Goal: Task Accomplishment & Management: Use online tool/utility

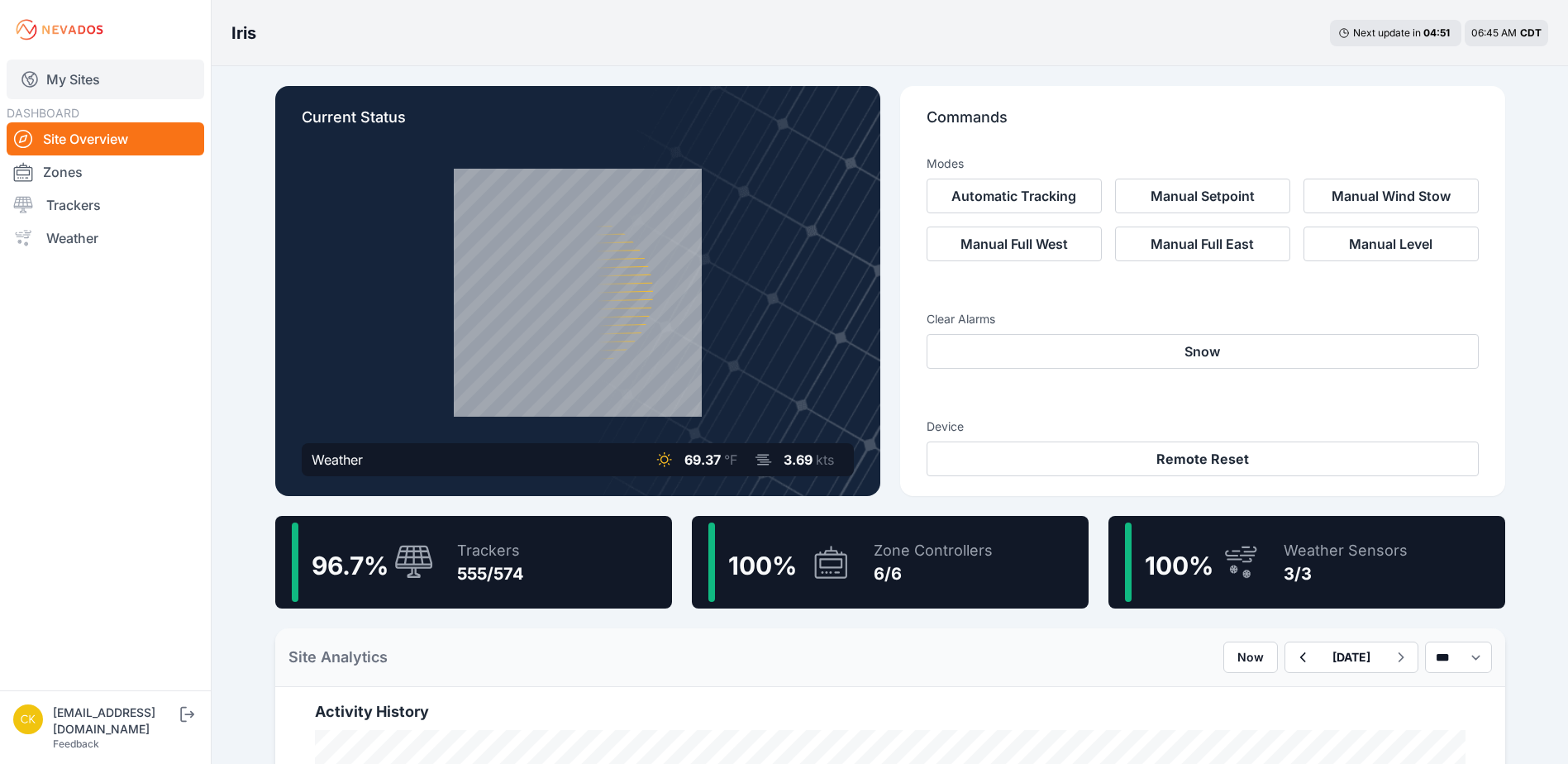
click at [82, 88] on link "My Sites" at bounding box center [105, 80] width 198 height 39
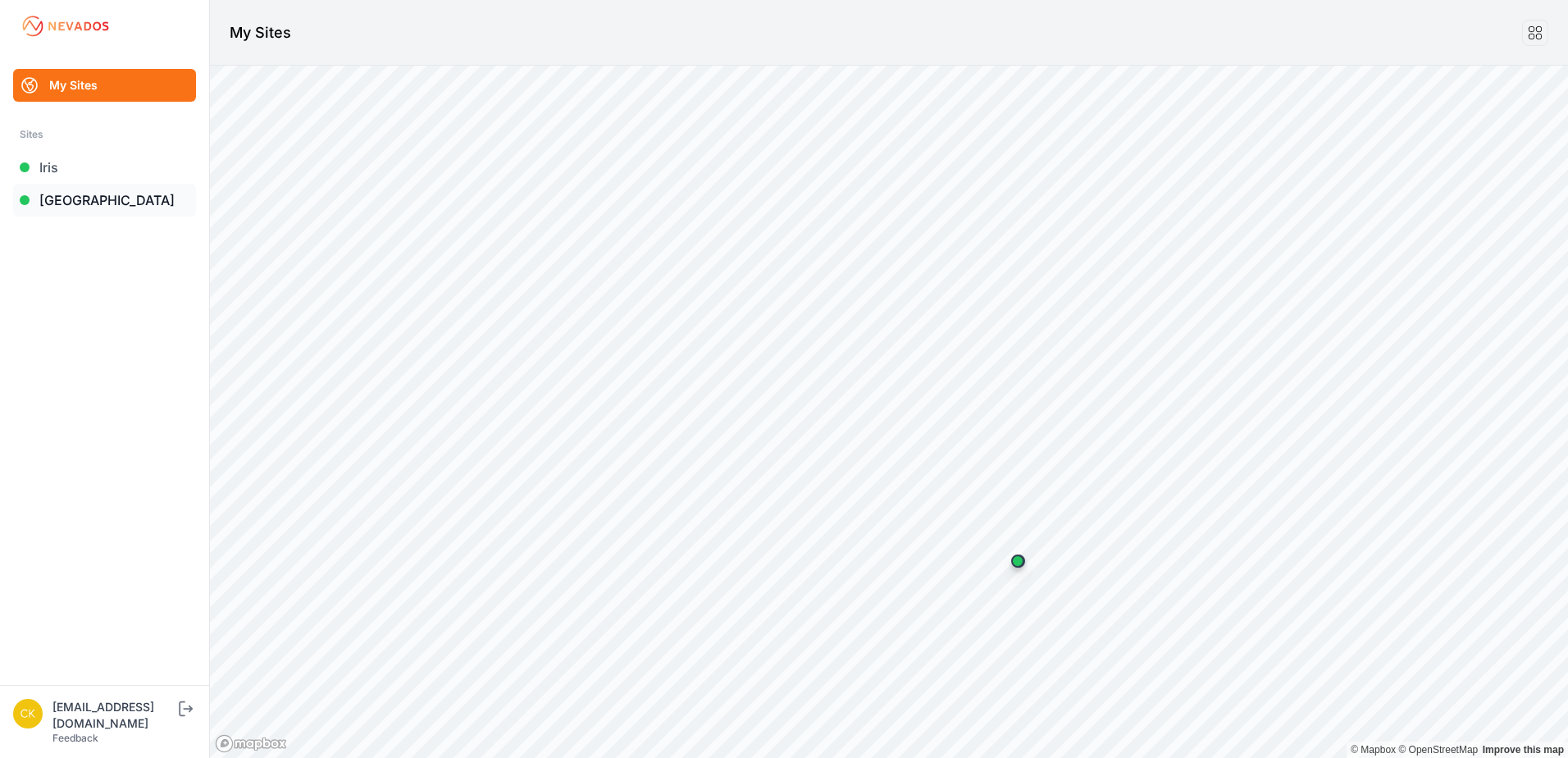
click at [99, 208] on link "[GEOGRAPHIC_DATA]" at bounding box center [104, 200] width 183 height 33
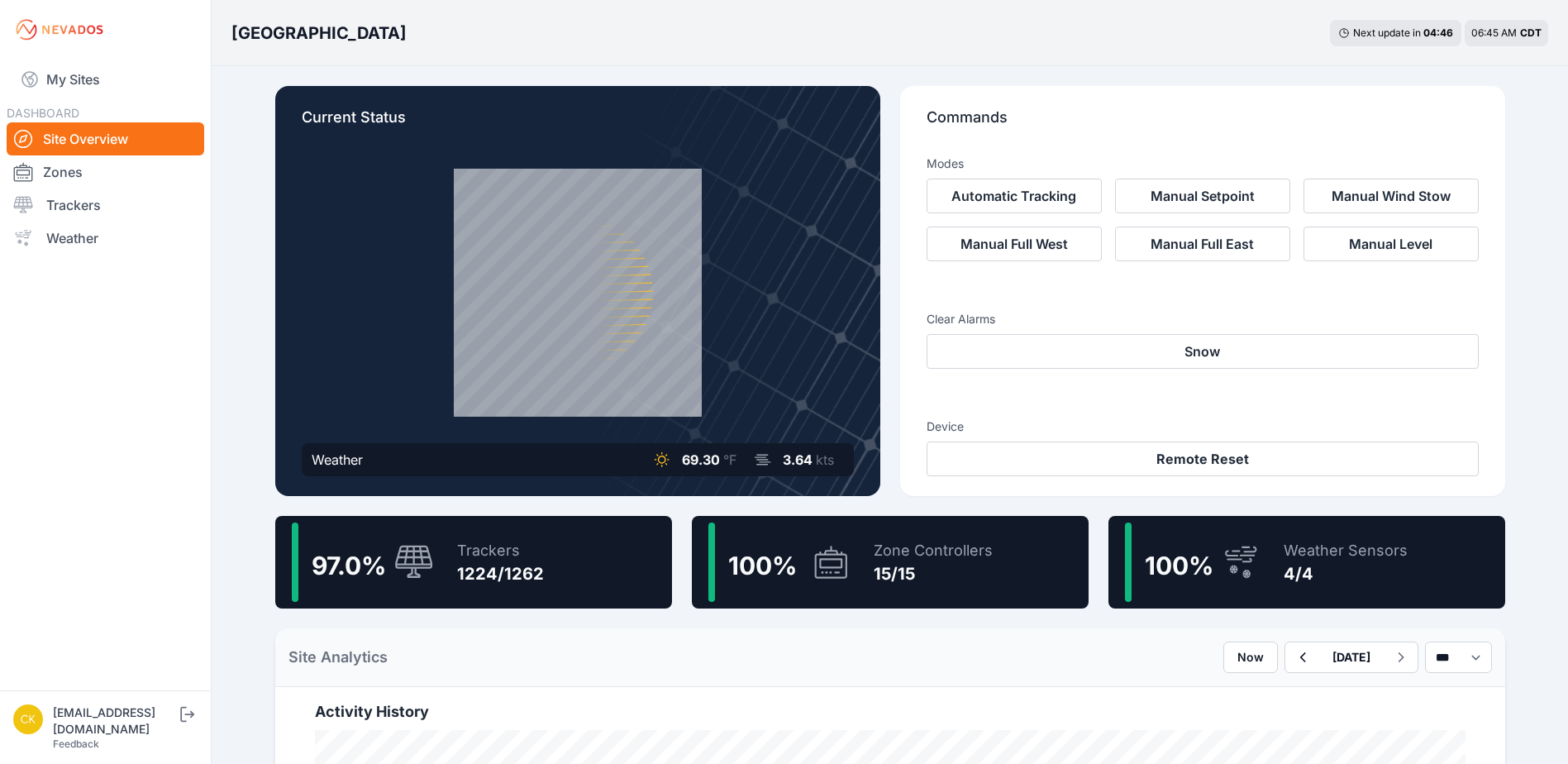
click at [100, 210] on link "Trackers" at bounding box center [105, 204] width 198 height 33
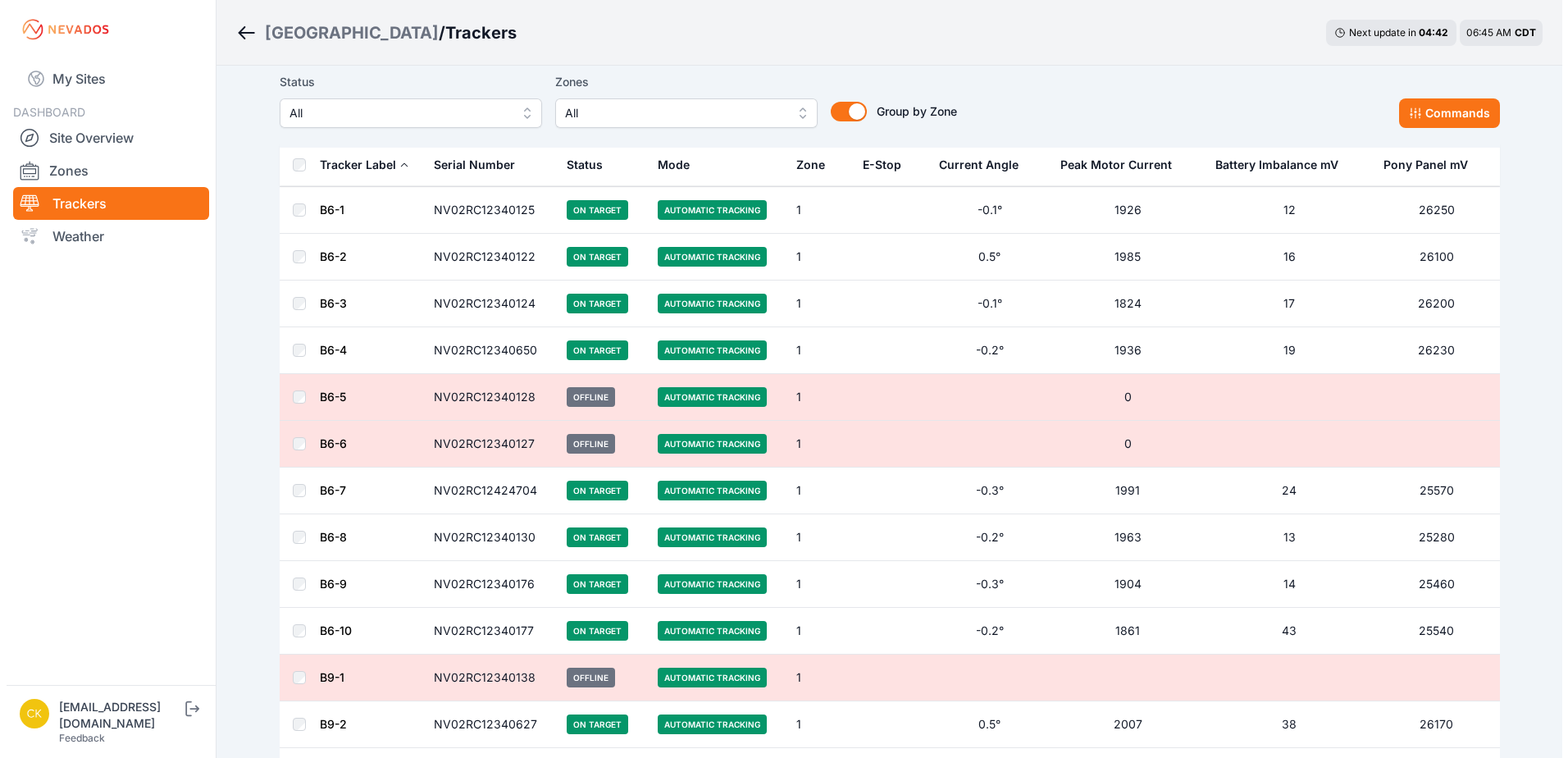
scroll to position [82, 0]
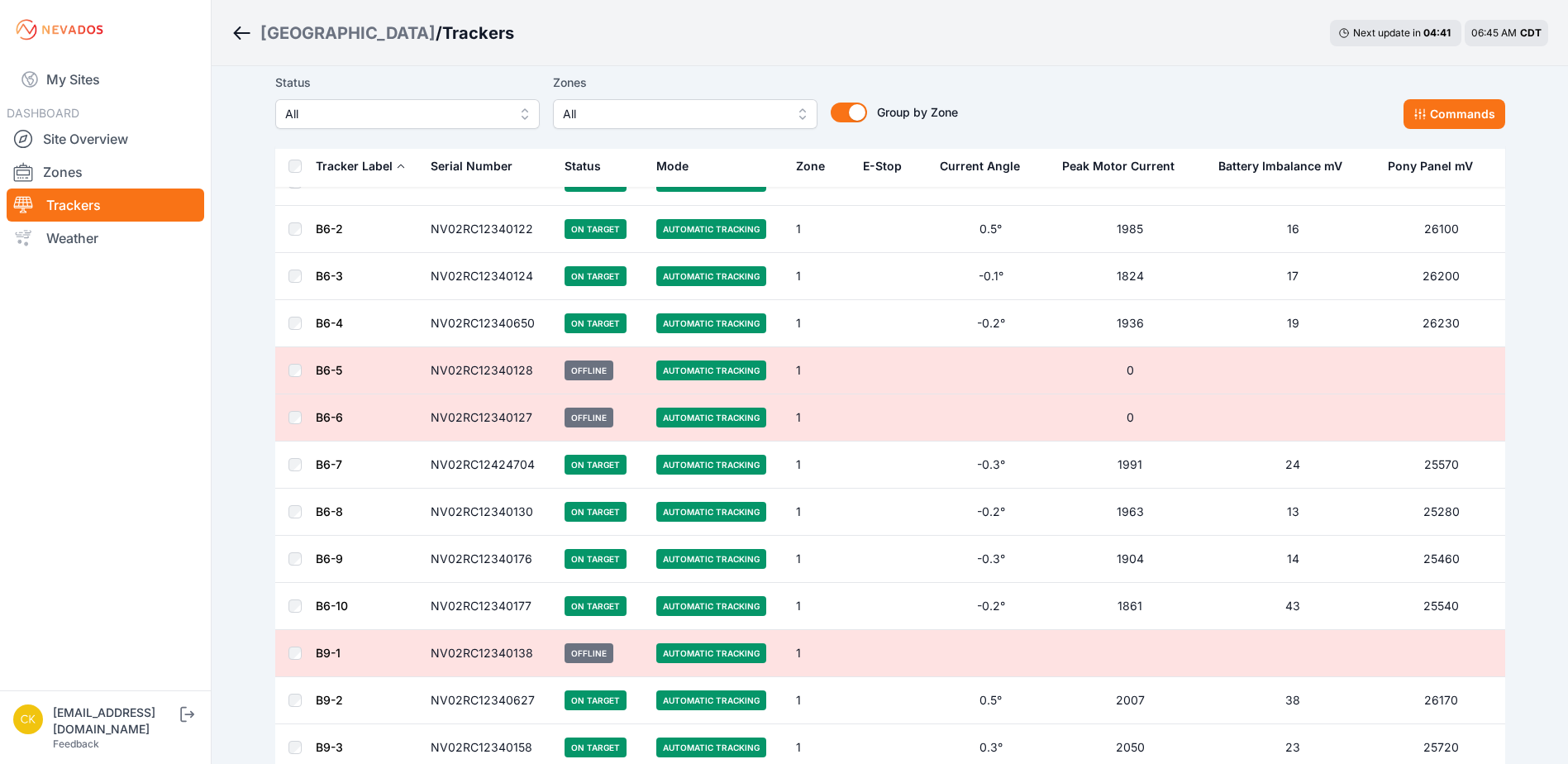
click at [609, 116] on span "All" at bounding box center [673, 113] width 222 height 20
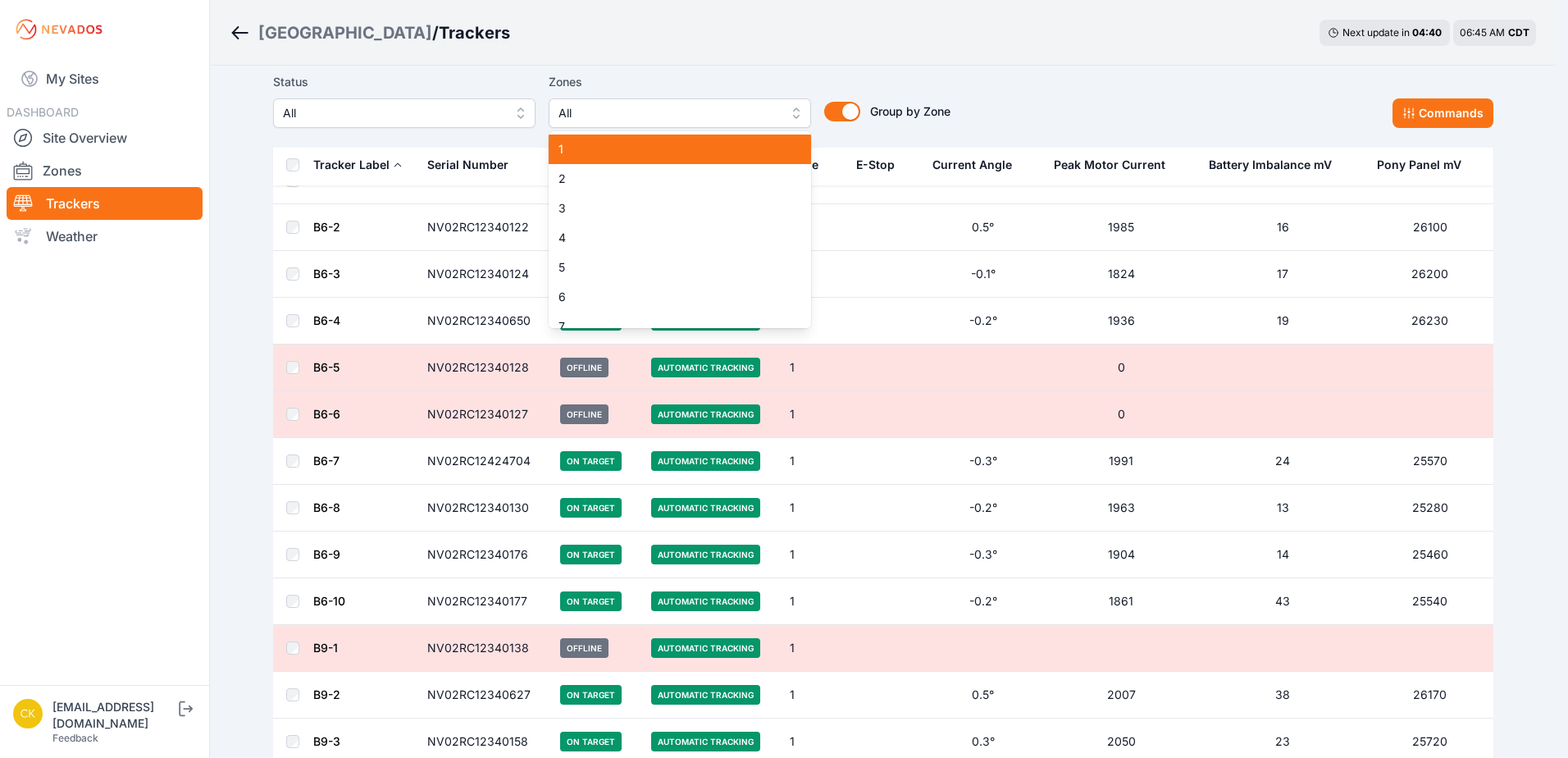
click at [590, 143] on span "1" at bounding box center [670, 150] width 223 height 17
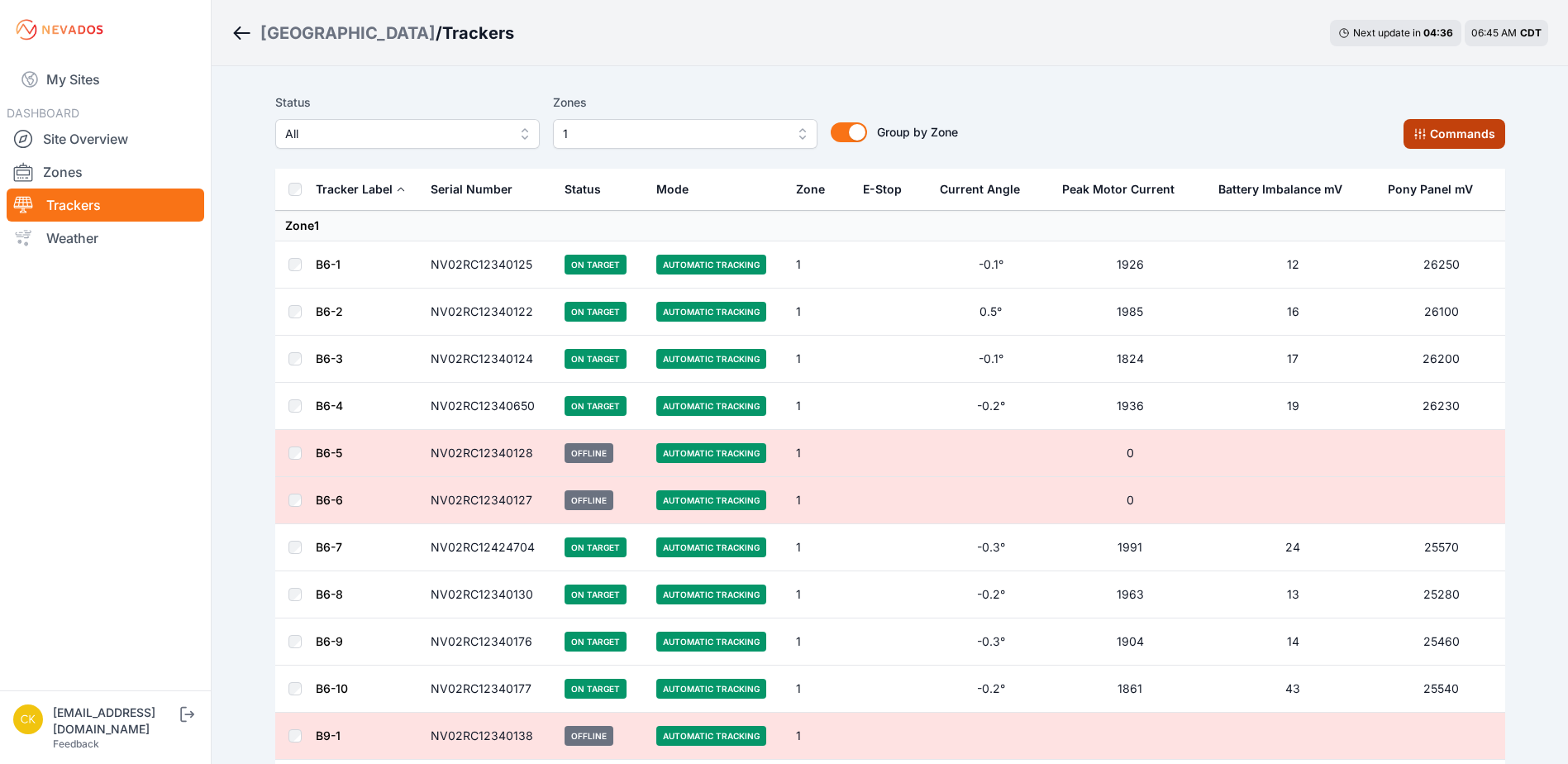
click at [1475, 138] on button "Commands" at bounding box center [1454, 134] width 102 height 30
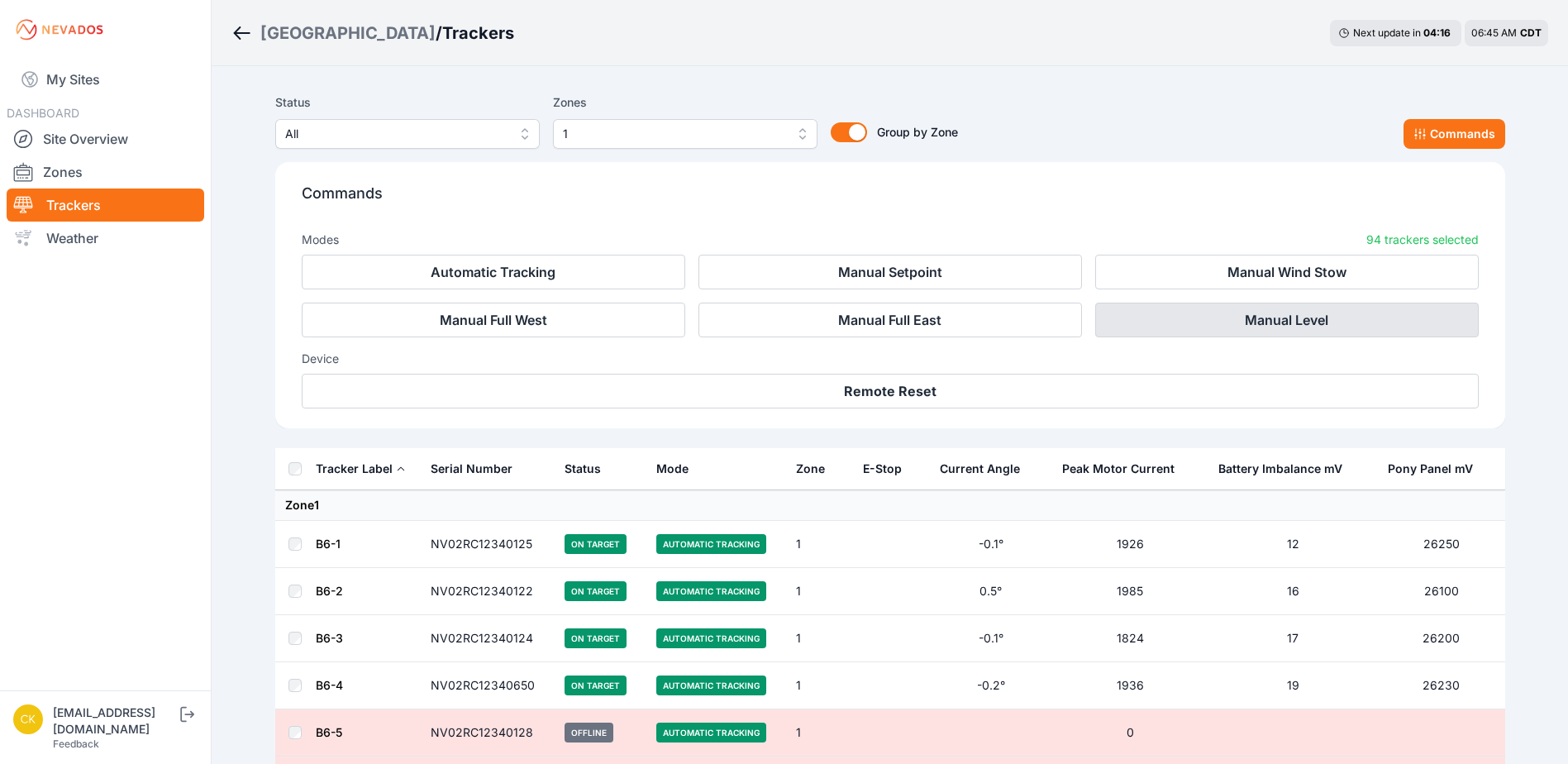
click at [1246, 316] on button "Manual Level" at bounding box center [1287, 319] width 384 height 35
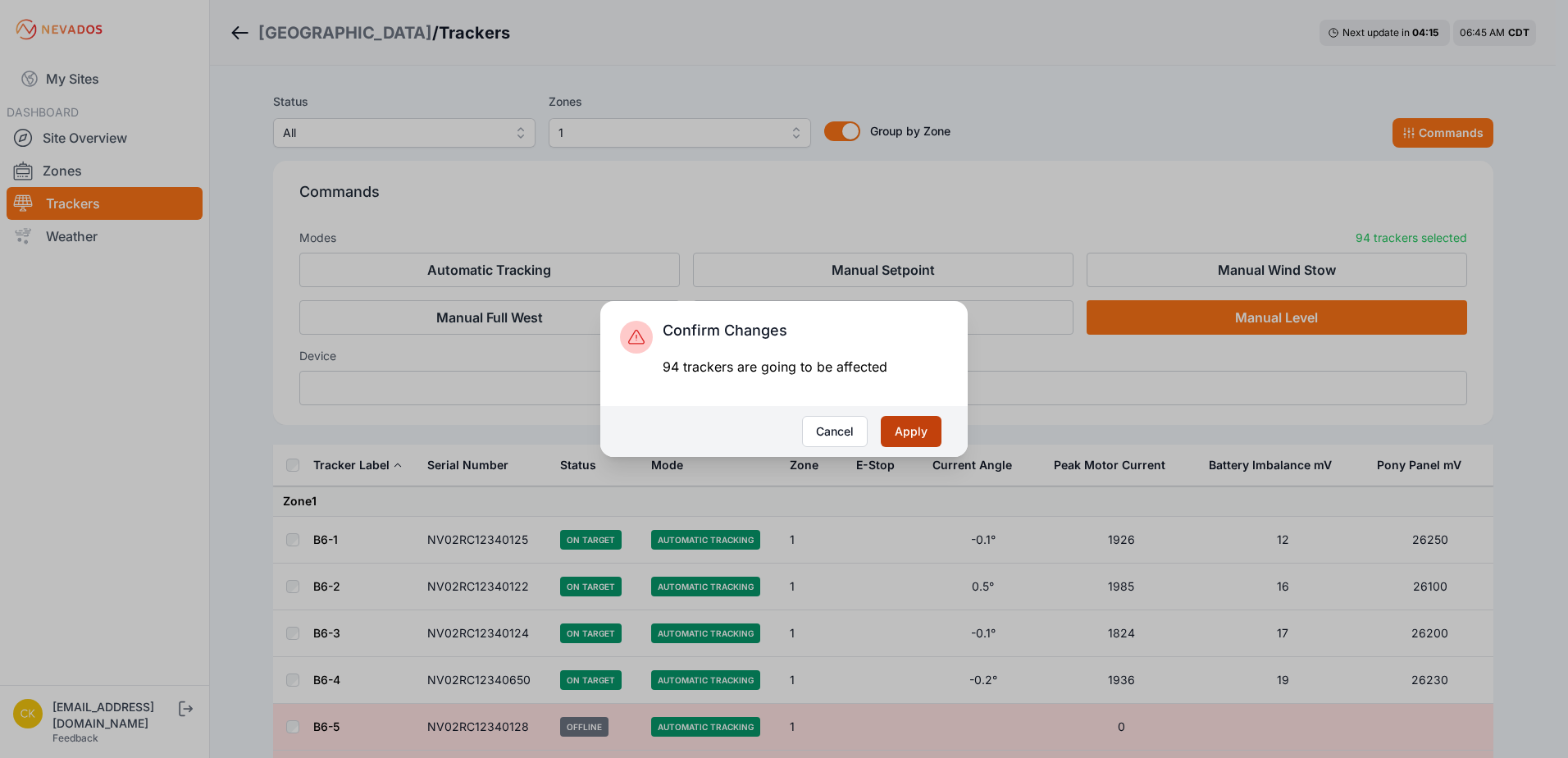
click at [911, 439] on button "Apply" at bounding box center [910, 432] width 60 height 32
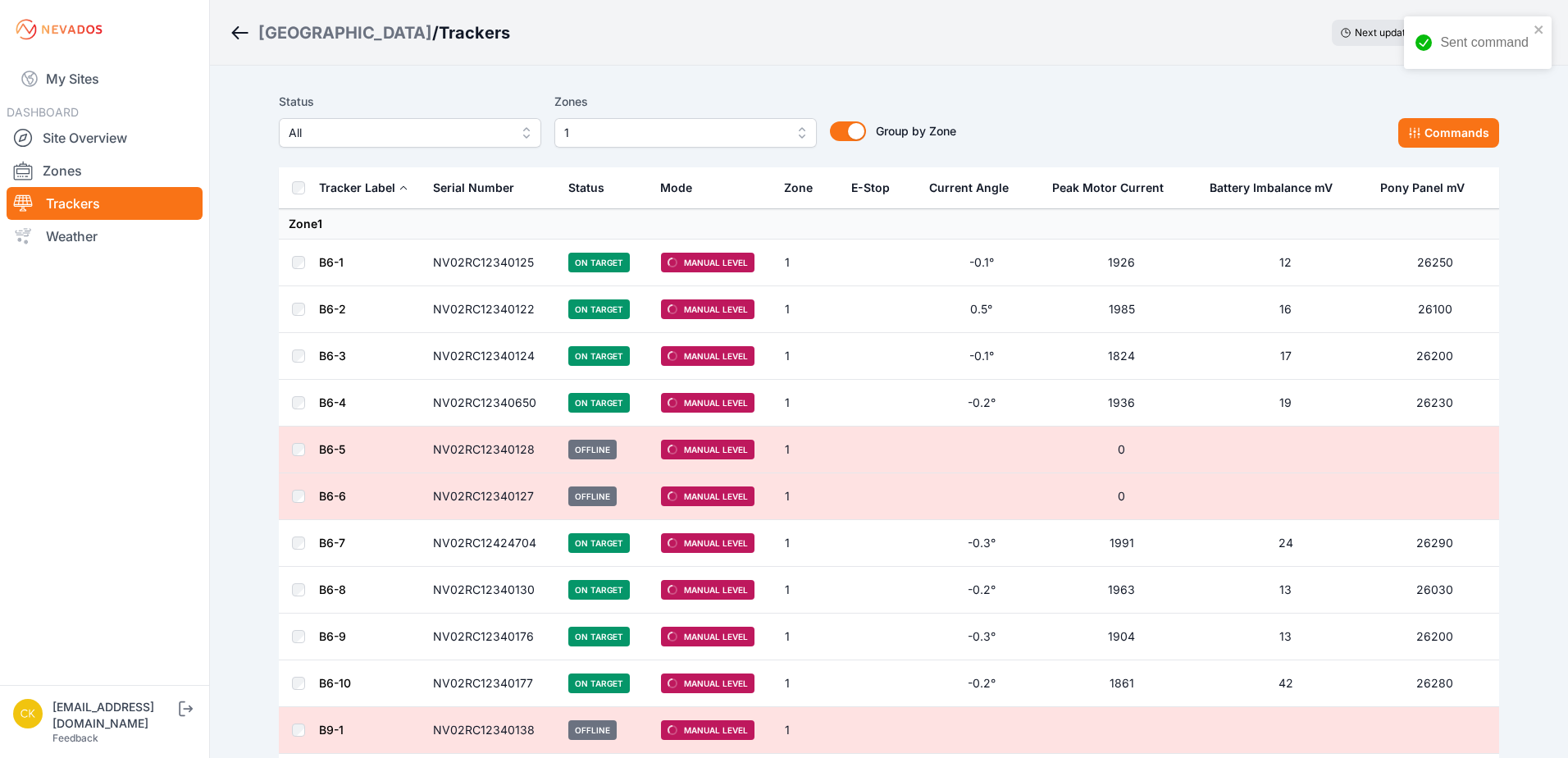
click at [684, 130] on span "1" at bounding box center [673, 132] width 220 height 20
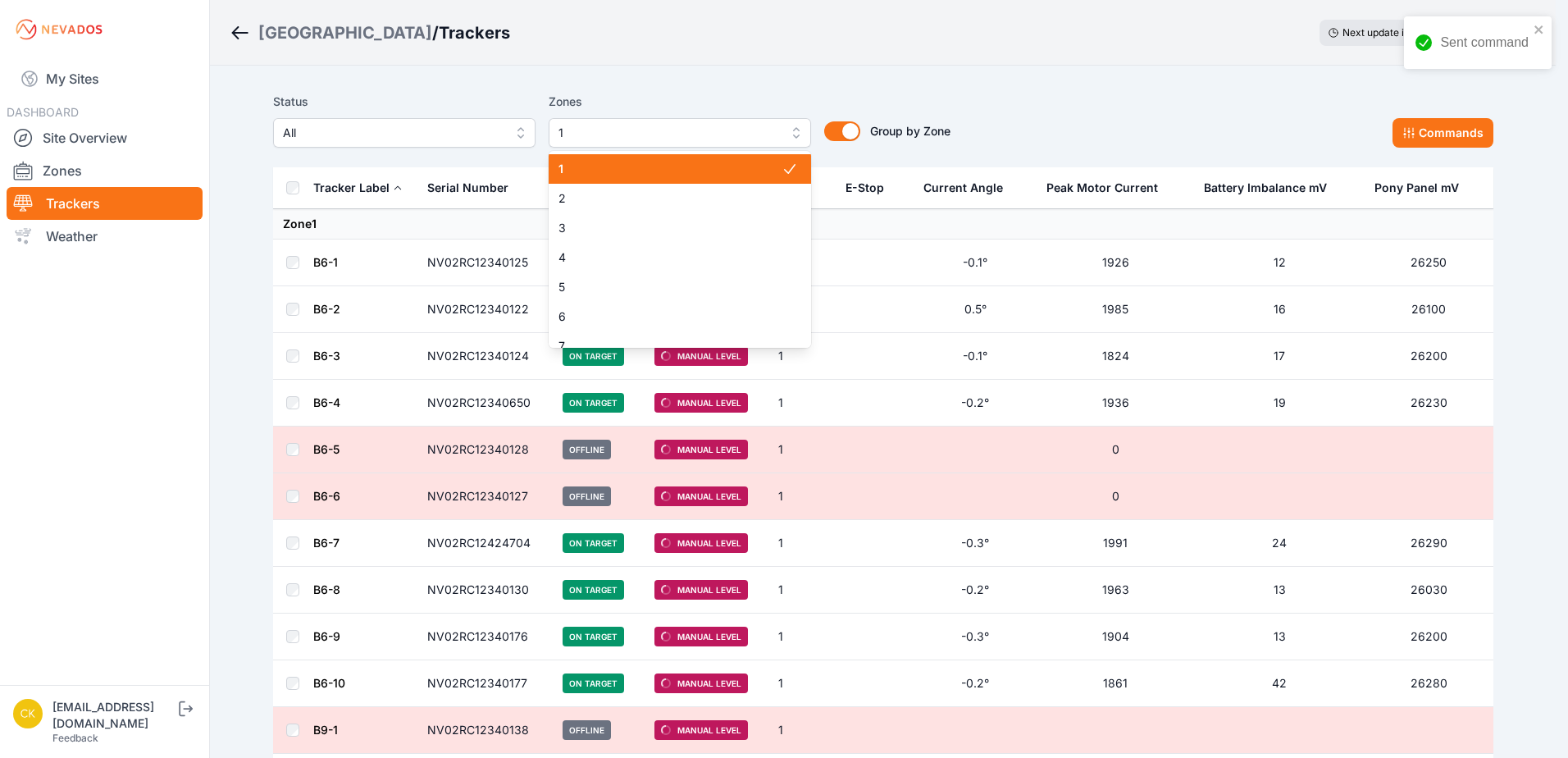
scroll to position [82, 0]
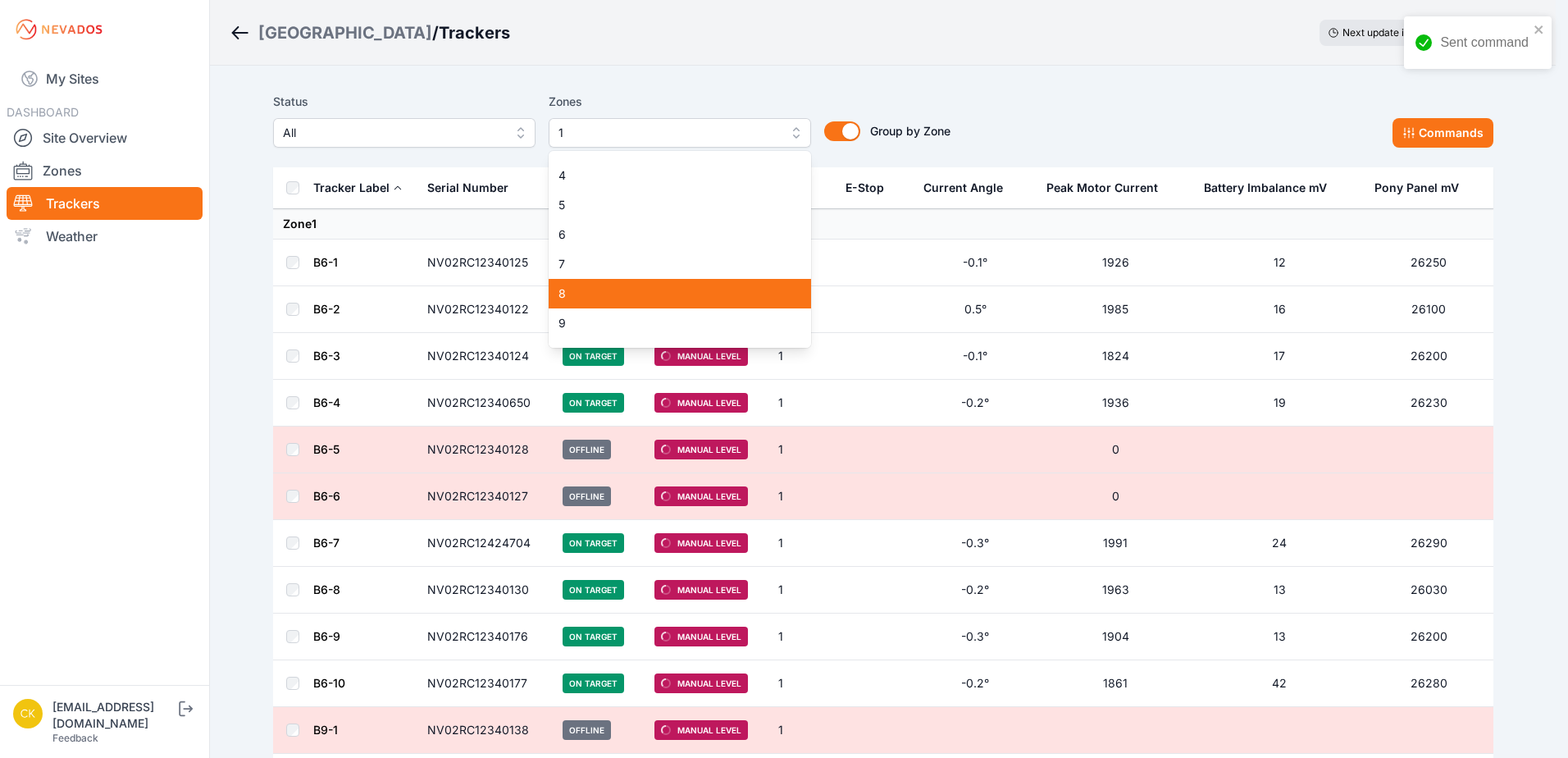
click at [606, 284] on div "8" at bounding box center [680, 294] width 263 height 30
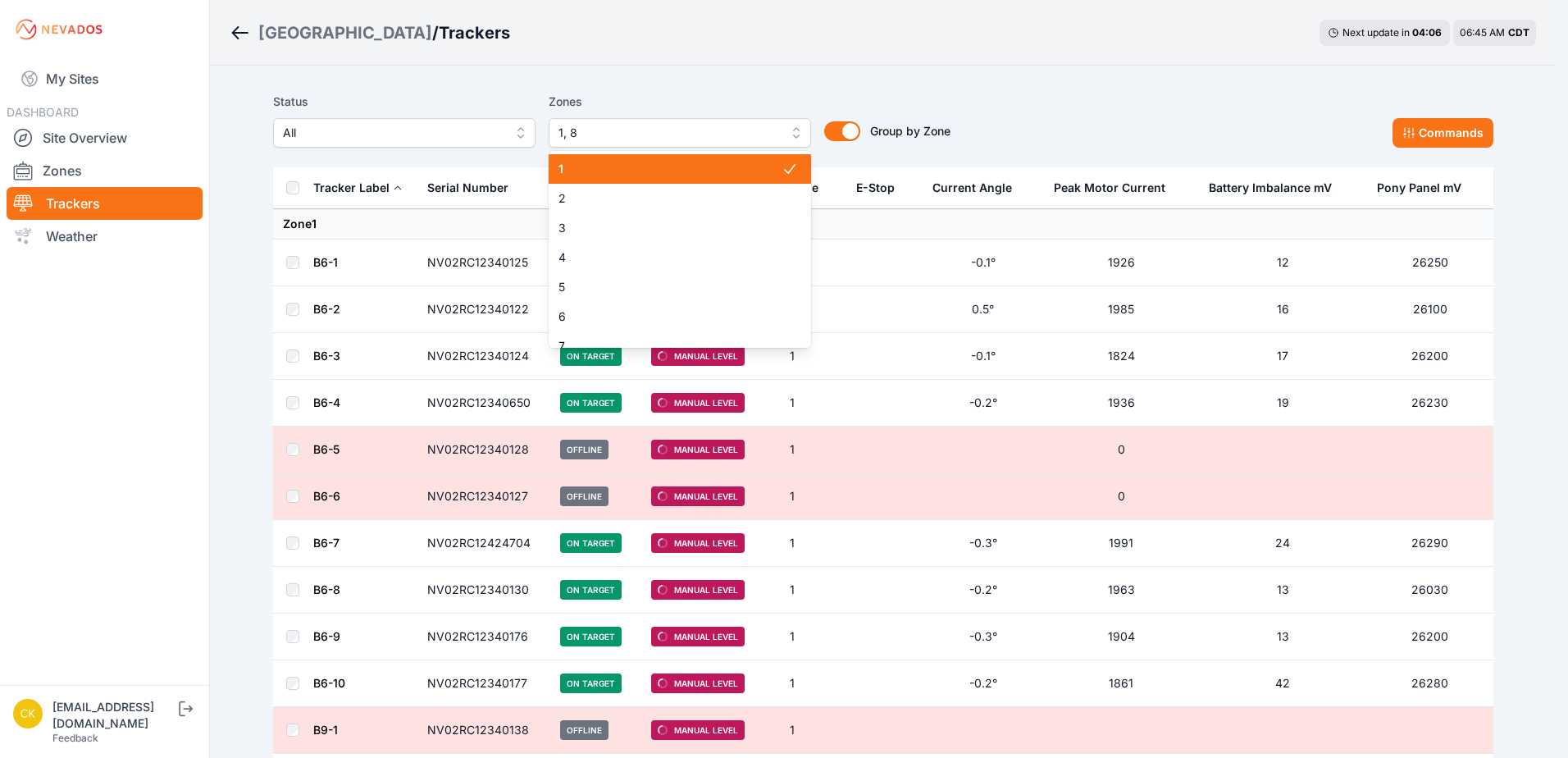
click at [634, 169] on span "1" at bounding box center [670, 169] width 223 height 17
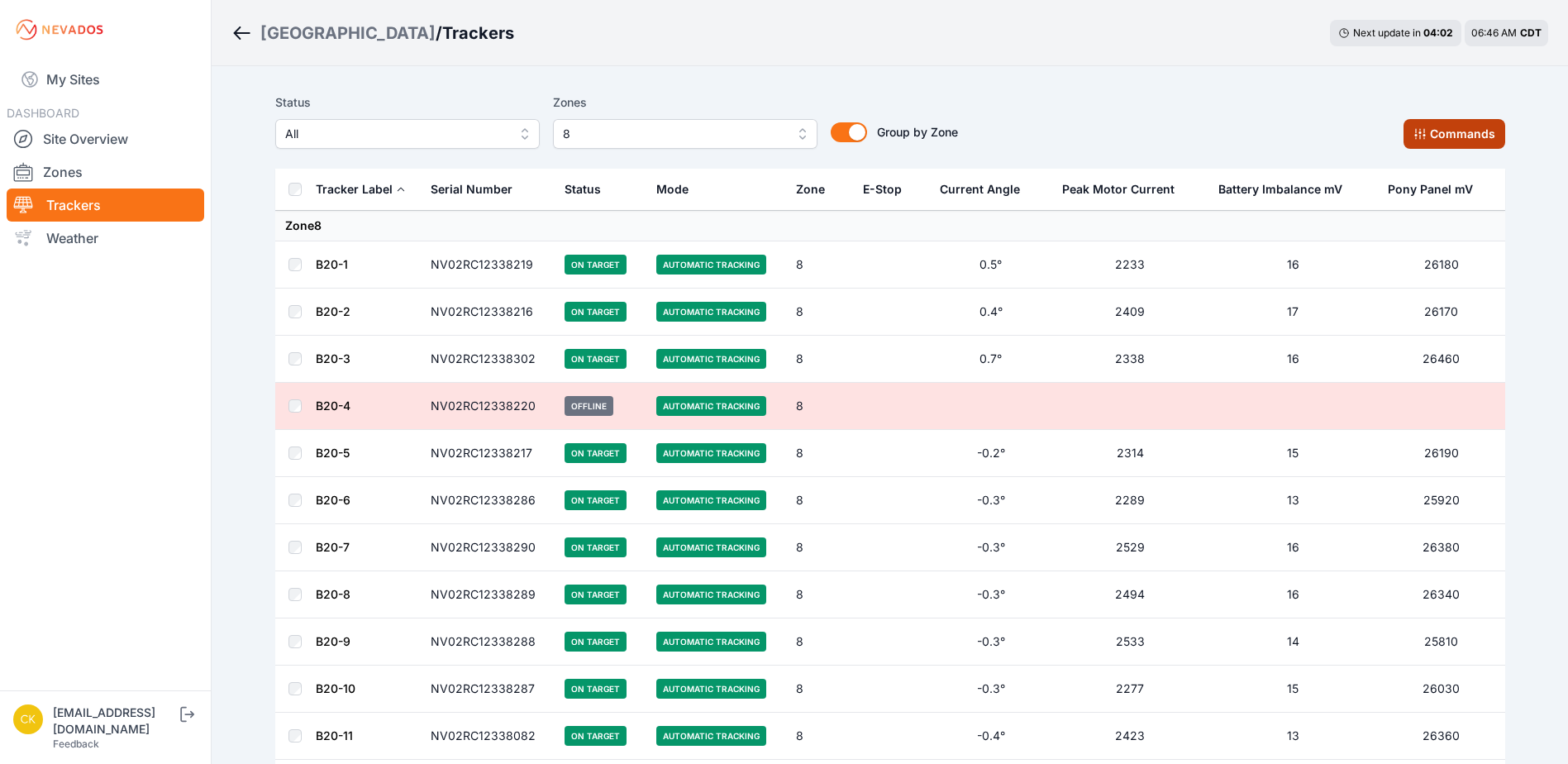
click at [1419, 134] on icon at bounding box center [1420, 134] width 13 height 13
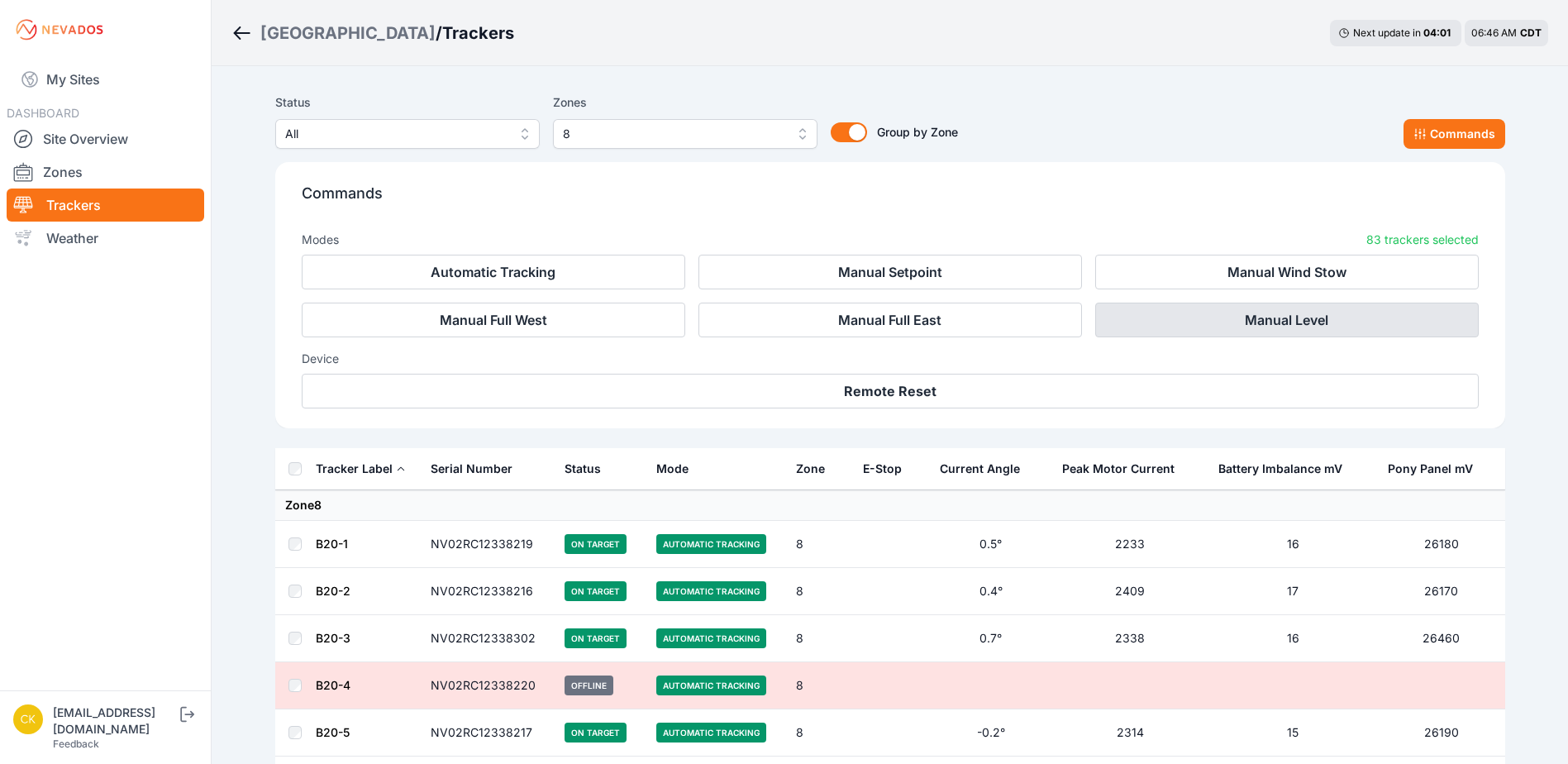
click at [1324, 323] on button "Manual Level" at bounding box center [1287, 319] width 384 height 35
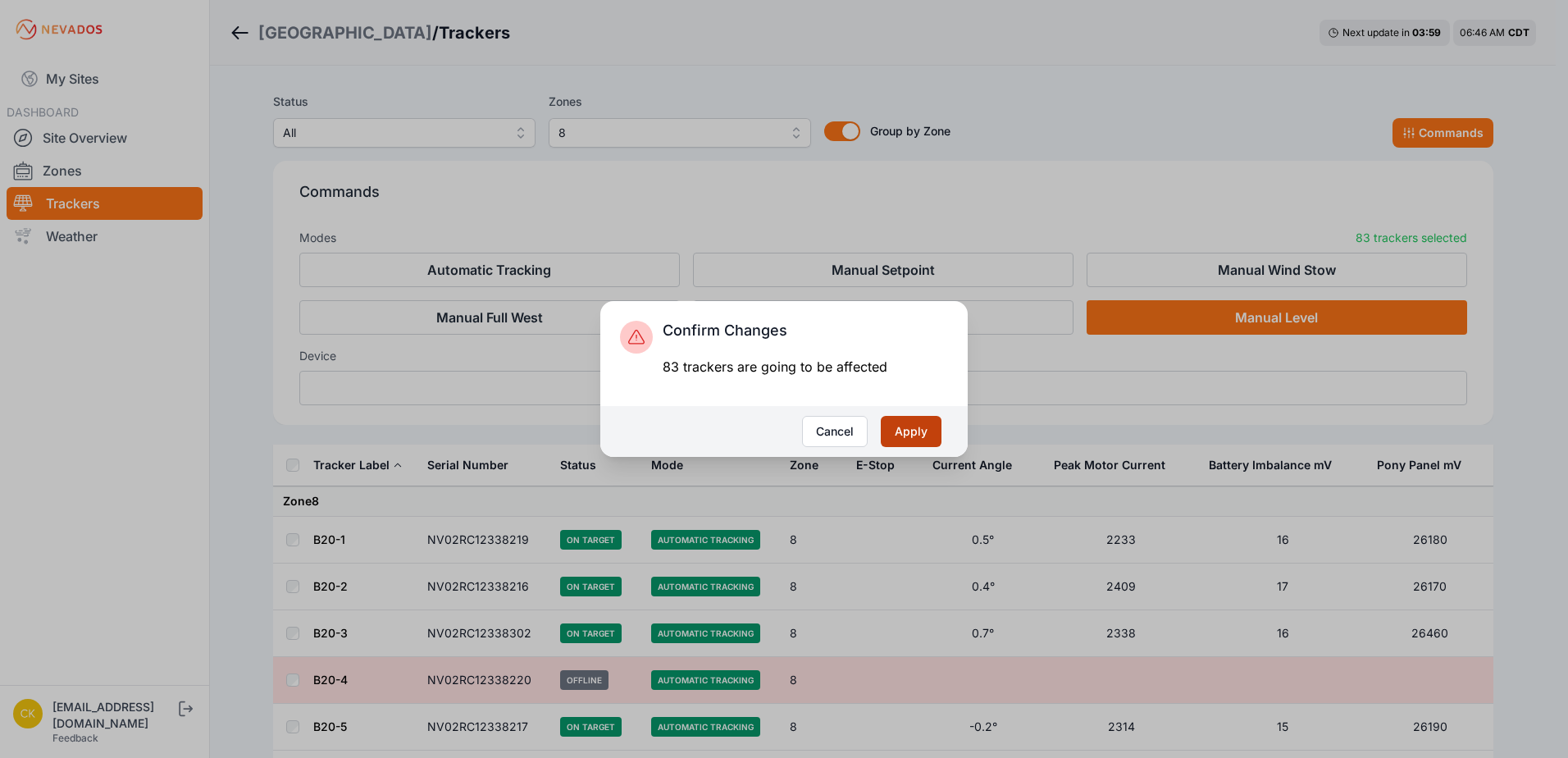
click at [921, 429] on button "Apply" at bounding box center [910, 432] width 60 height 32
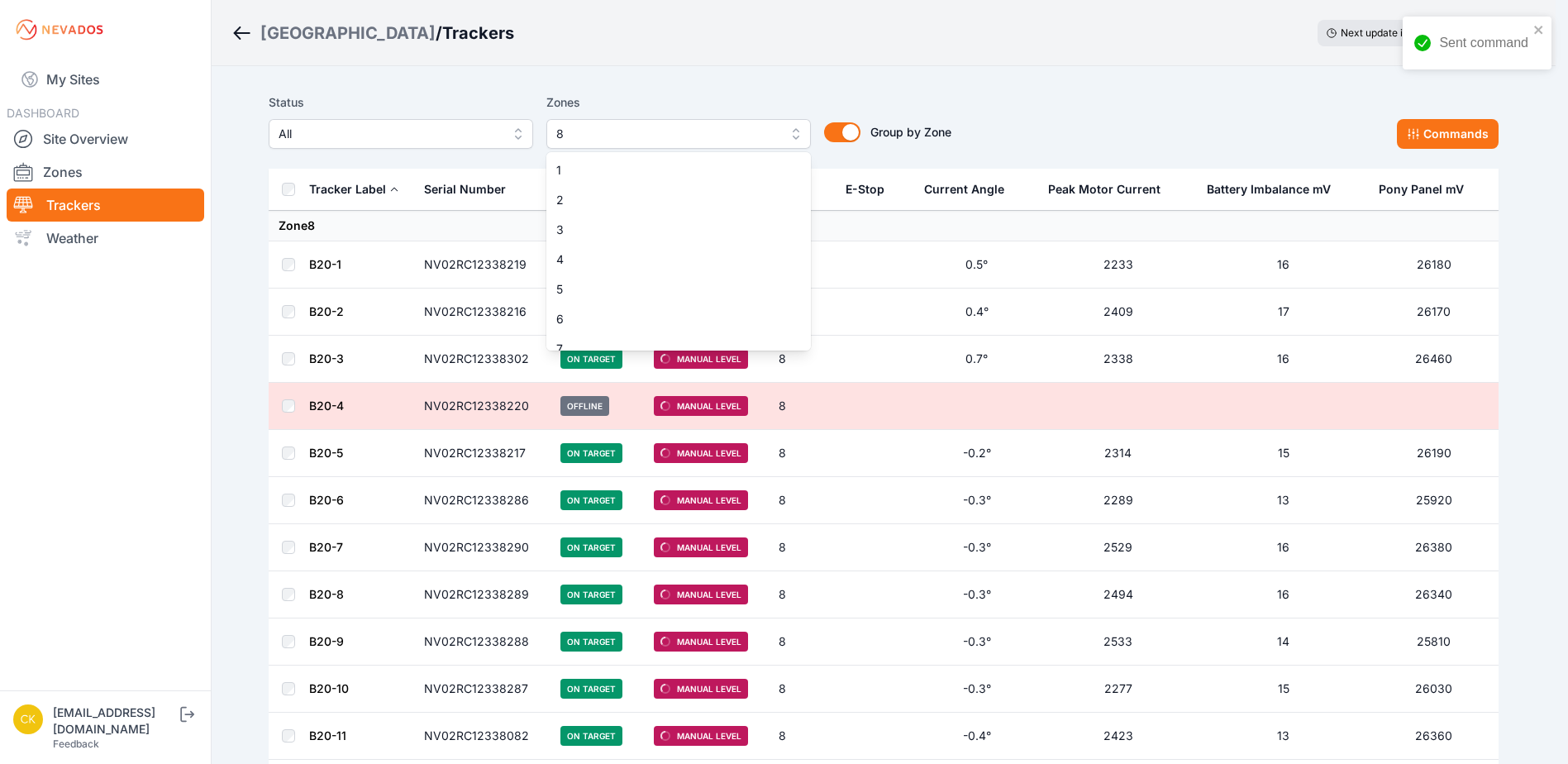
click at [686, 138] on span "8" at bounding box center [667, 133] width 222 height 20
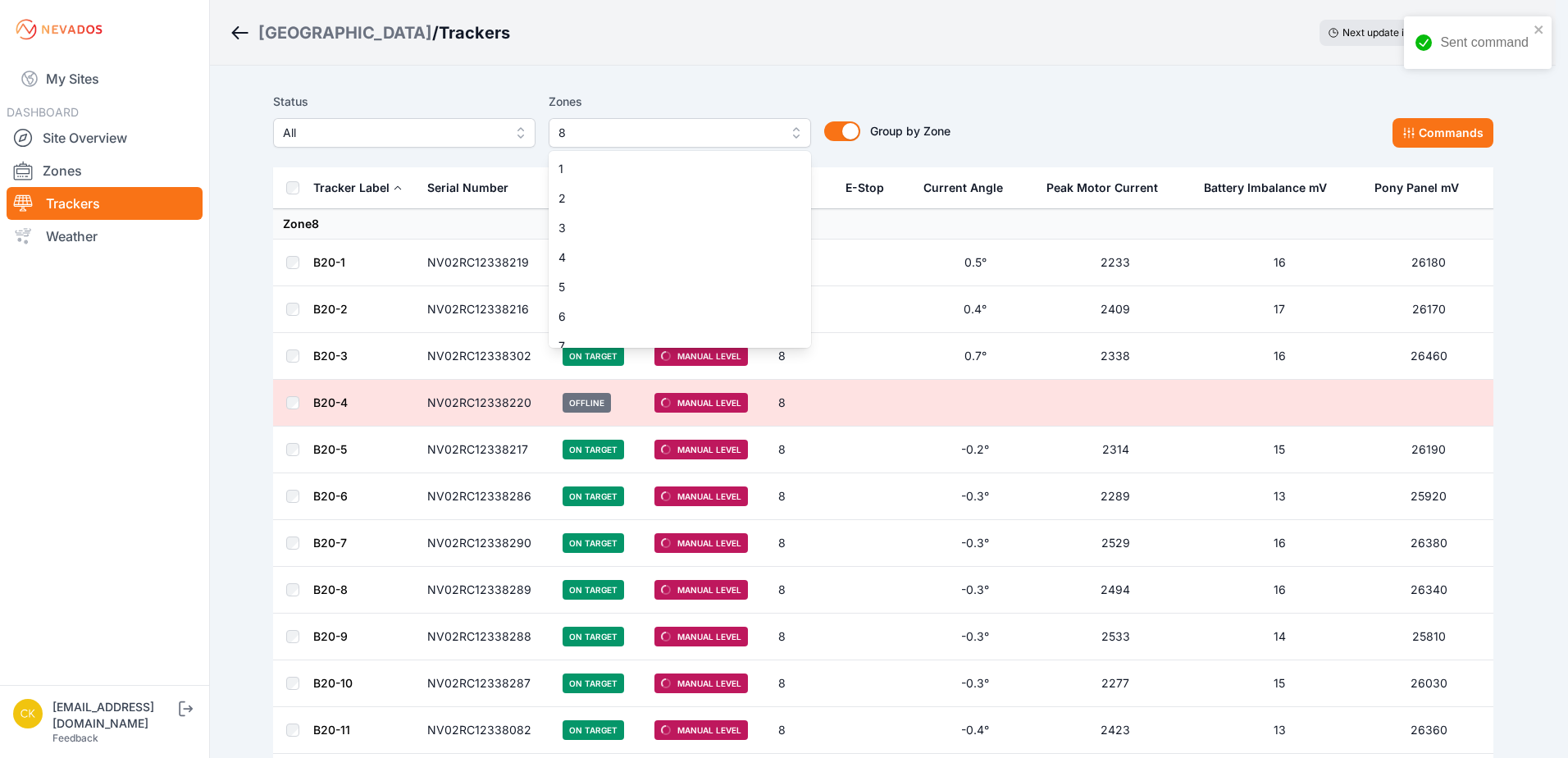
scroll to position [43, 0]
drag, startPoint x: 657, startPoint y: 345, endPoint x: 662, endPoint y: 312, distance: 33.4
click at [657, 344] on div "8" at bounding box center [680, 333] width 263 height 30
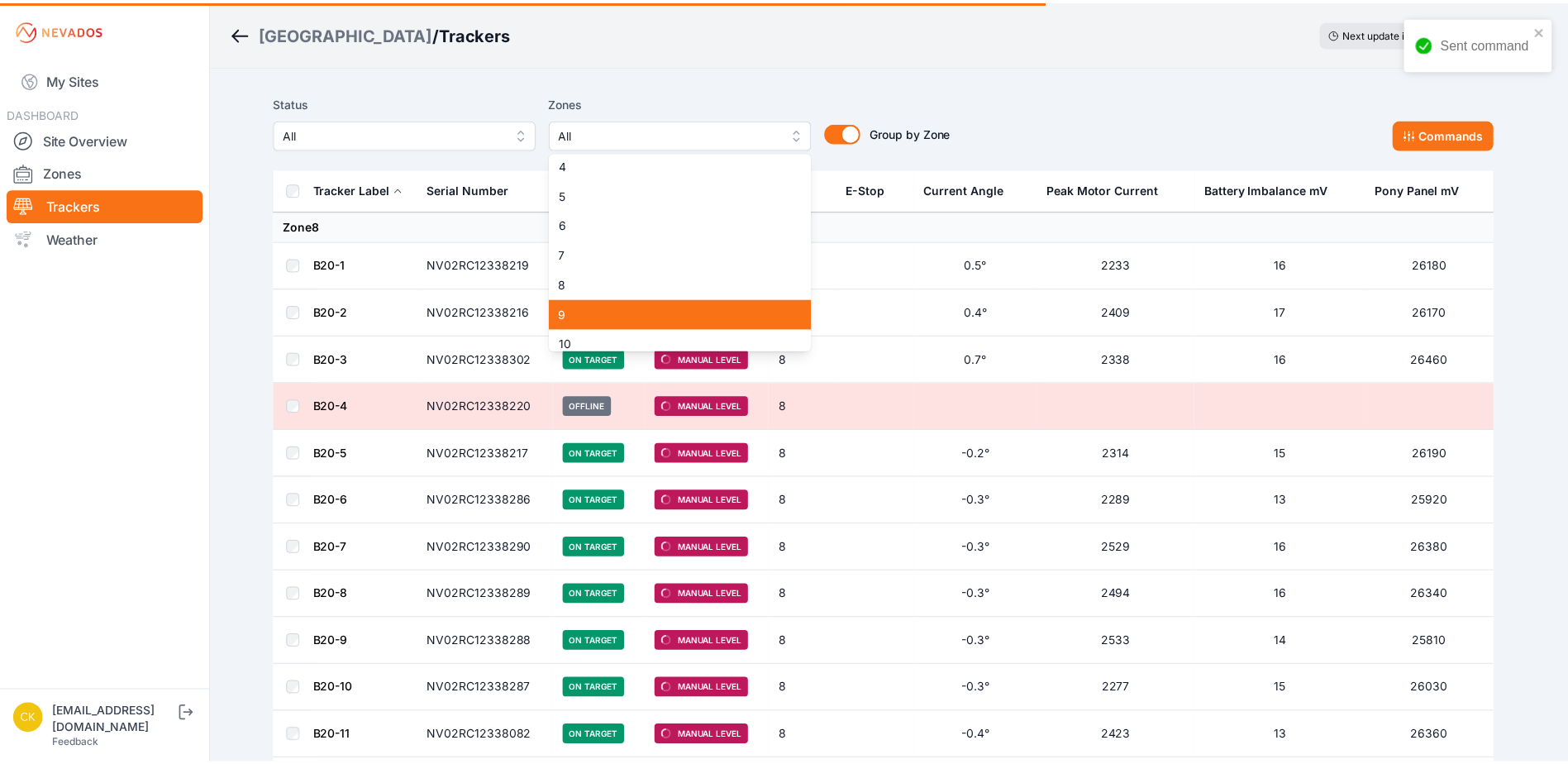
scroll to position [208, 0]
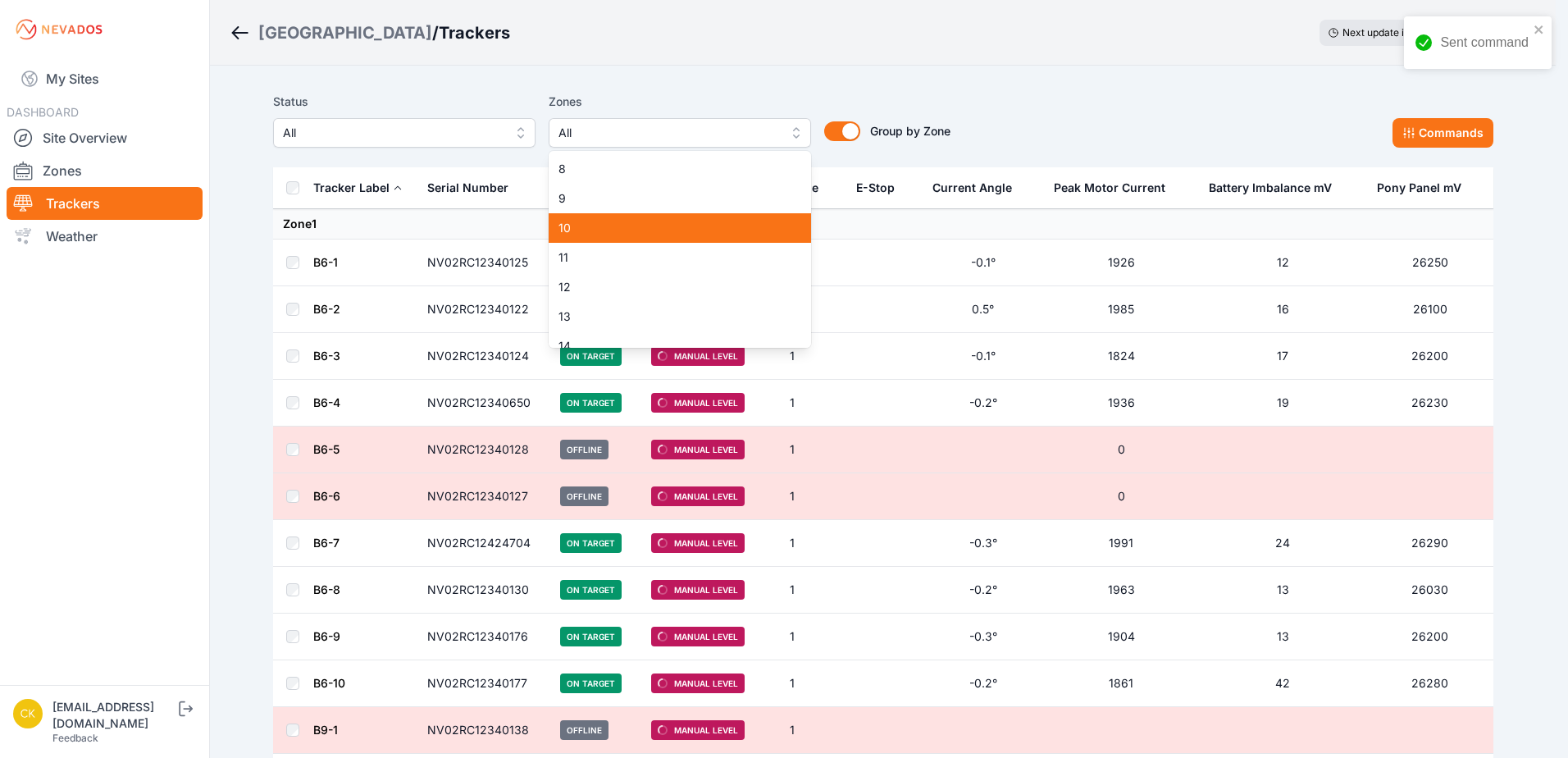
click at [634, 220] on span "10" at bounding box center [670, 229] width 223 height 17
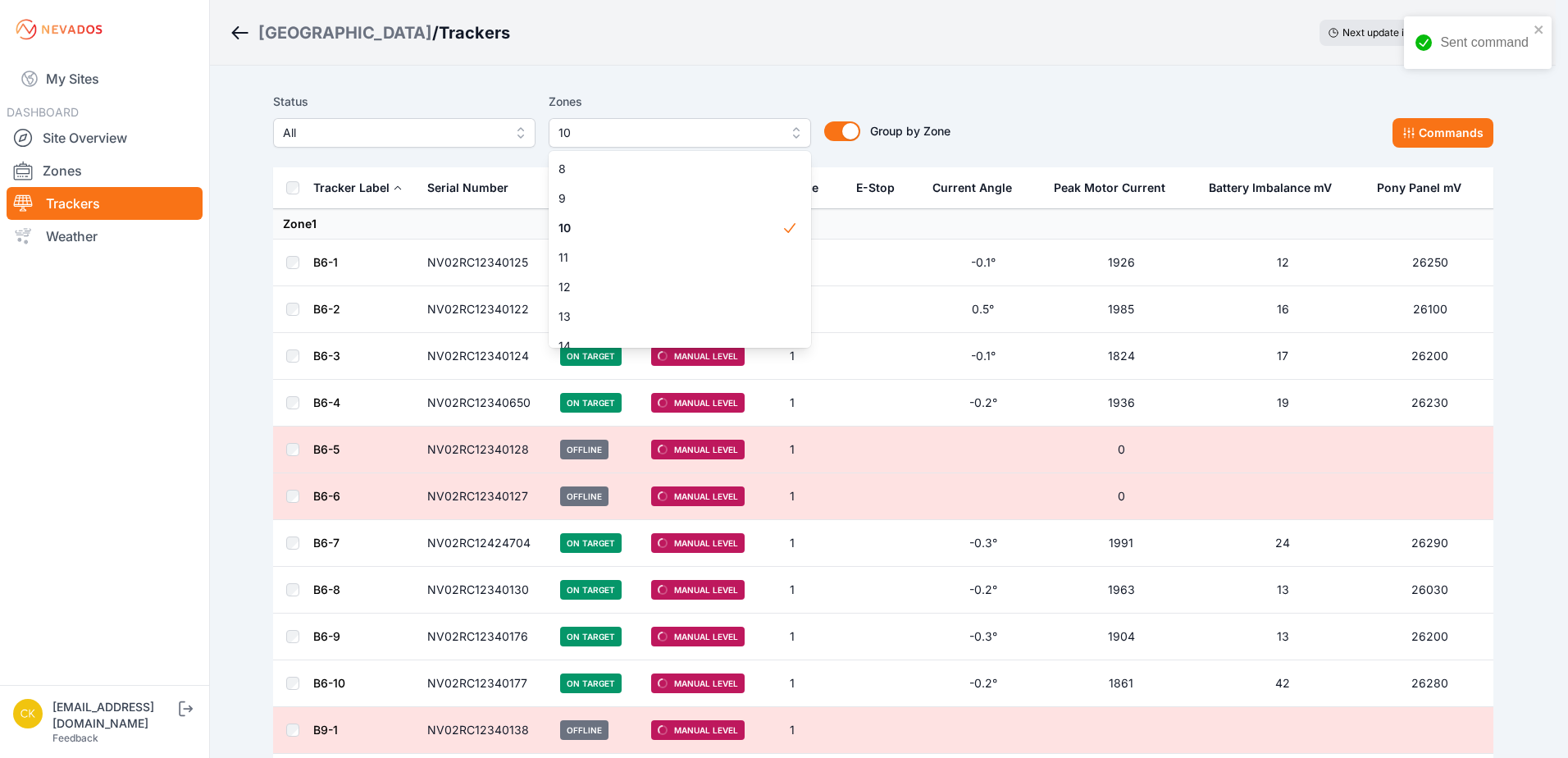
click at [949, 109] on div "Status All Zones 10 1 2 3 4 5 6 7 8 9 10 11 12 13 14 15 Group by Zone Group by …" at bounding box center [611, 120] width 677 height 56
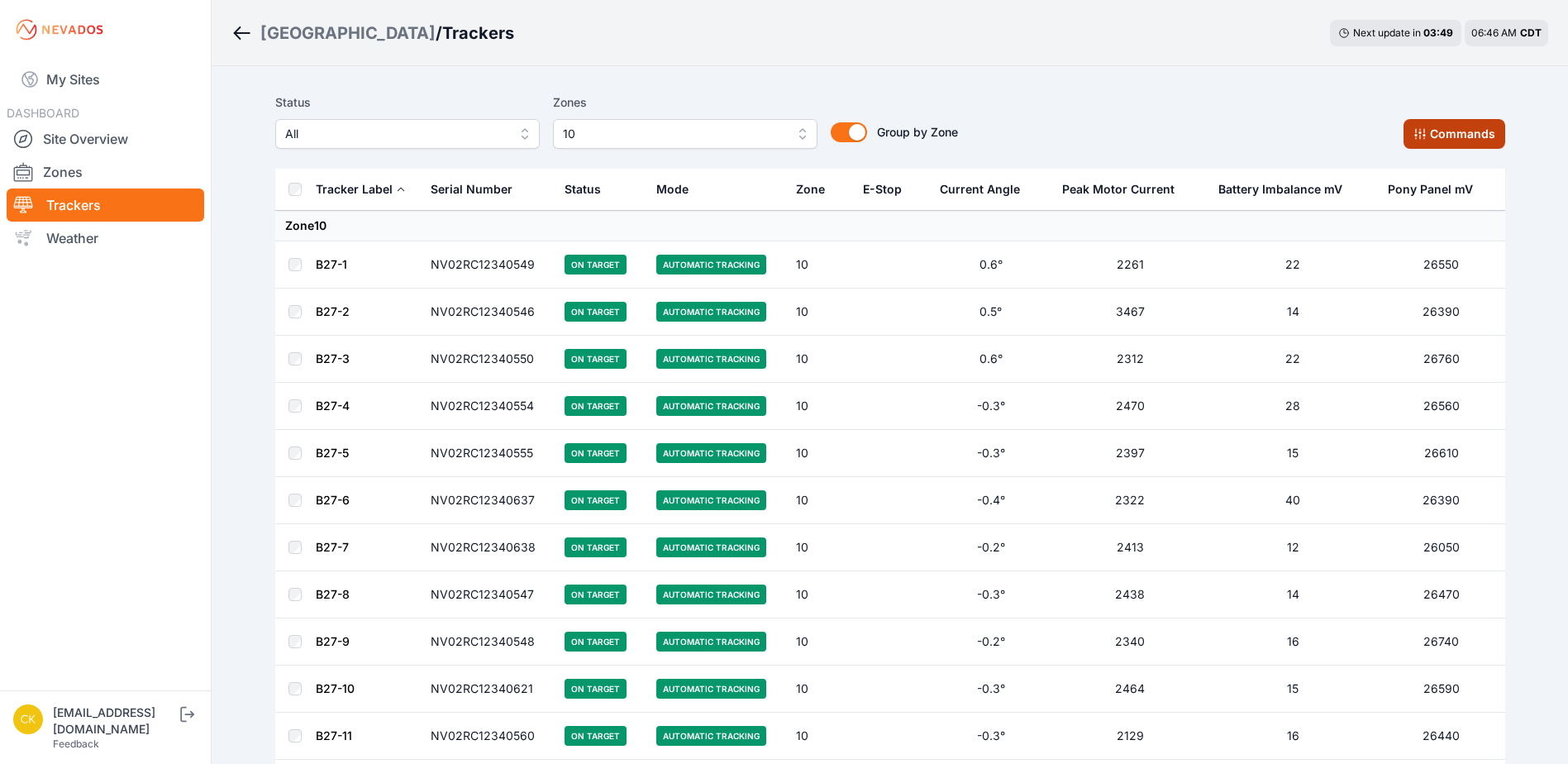
click at [1436, 132] on button "Commands" at bounding box center [1454, 134] width 102 height 30
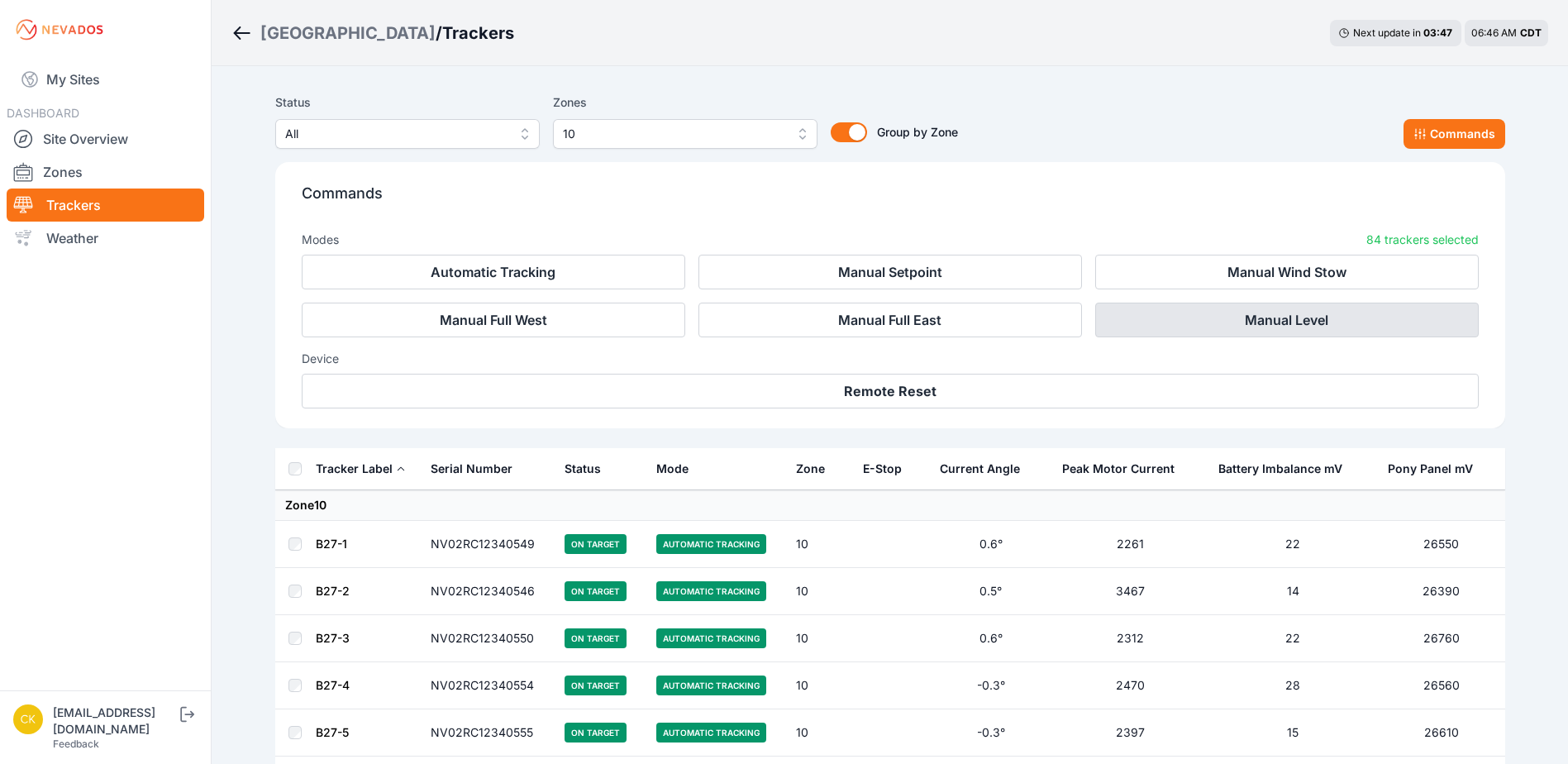
click at [1175, 323] on button "Manual Level" at bounding box center [1287, 319] width 384 height 35
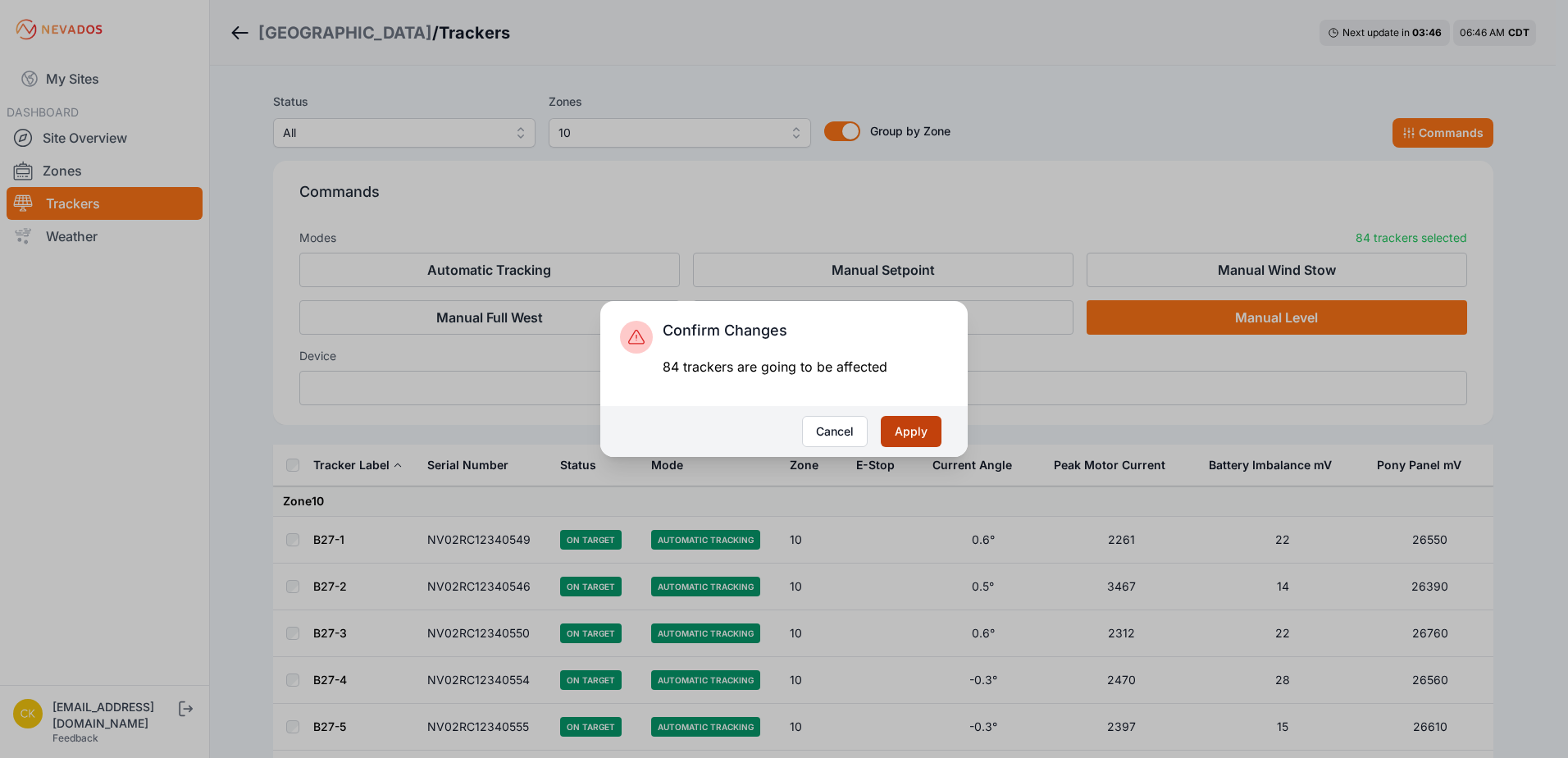
click at [908, 435] on button "Apply" at bounding box center [910, 432] width 60 height 32
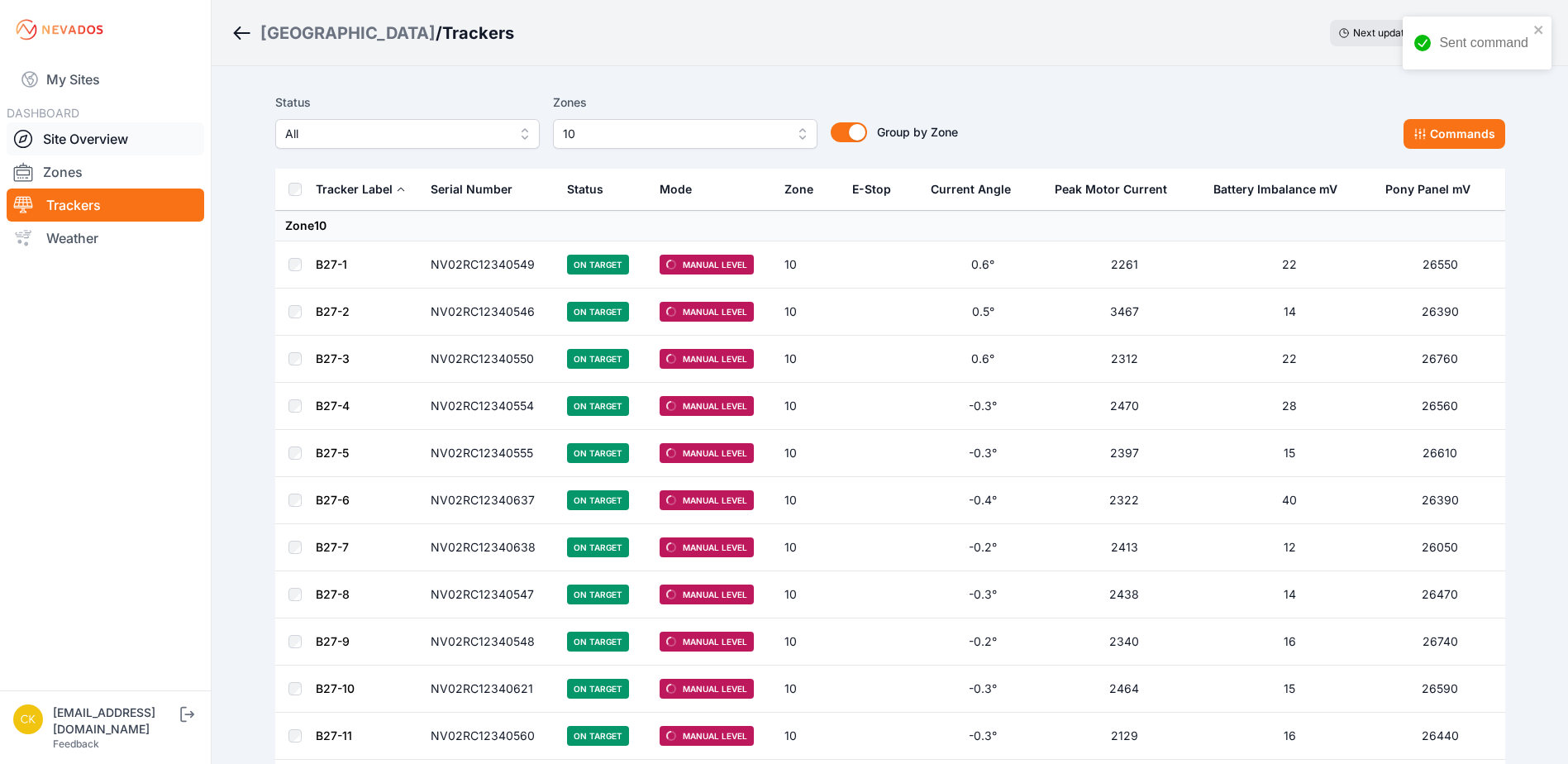
click at [75, 135] on link "Site Overview" at bounding box center [105, 139] width 198 height 33
